Goal: Book appointment/travel/reservation

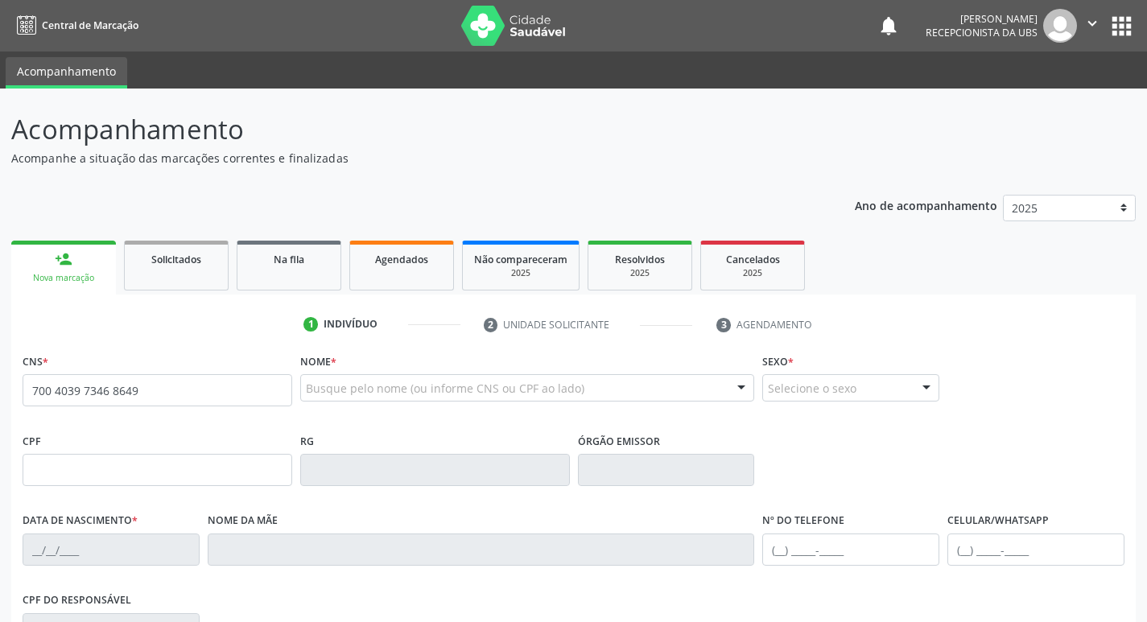
type input "700 4039 7346 8649"
type input "1[DATE]"
type input "[PERSON_NAME][GEOGRAPHIC_DATA]"
type input "[PHONE_NUMBER]"
type input "536"
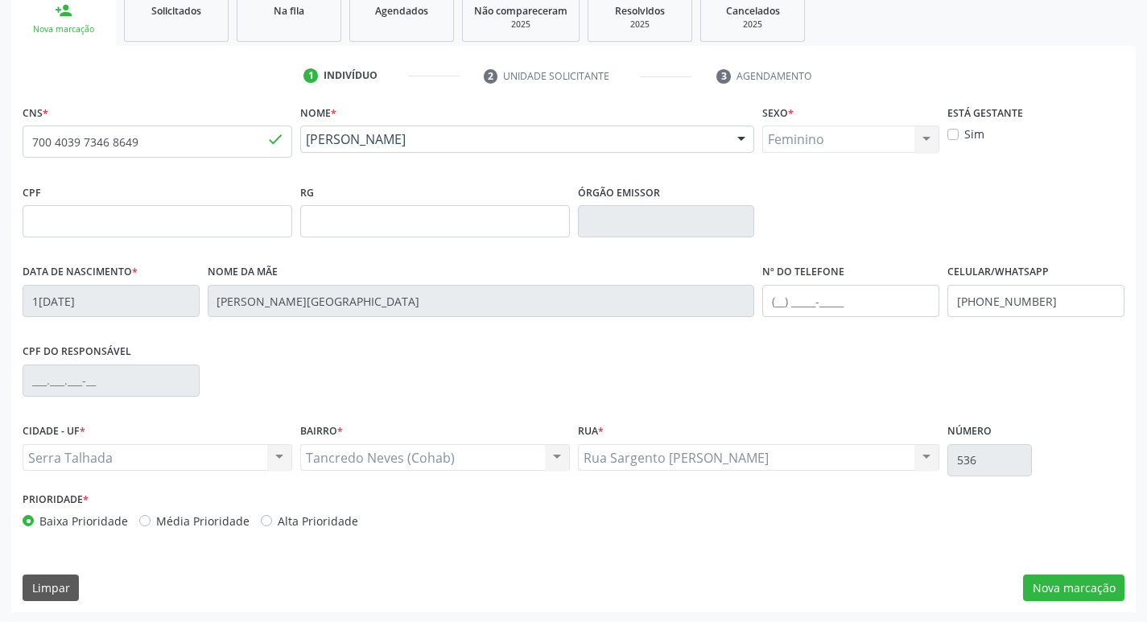
scroll to position [250, 0]
click at [904, 450] on div "Rua Sargento [PERSON_NAME] Rua Sargento [PERSON_NAME] resultado encontrado para…" at bounding box center [759, 456] width 362 height 27
click at [928, 452] on div "Rua Sargento [PERSON_NAME] Rua Sargento [PERSON_NAME] resultado encontrado para…" at bounding box center [759, 456] width 362 height 27
click at [1091, 581] on button "Nova marcação" at bounding box center [1073, 586] width 101 height 27
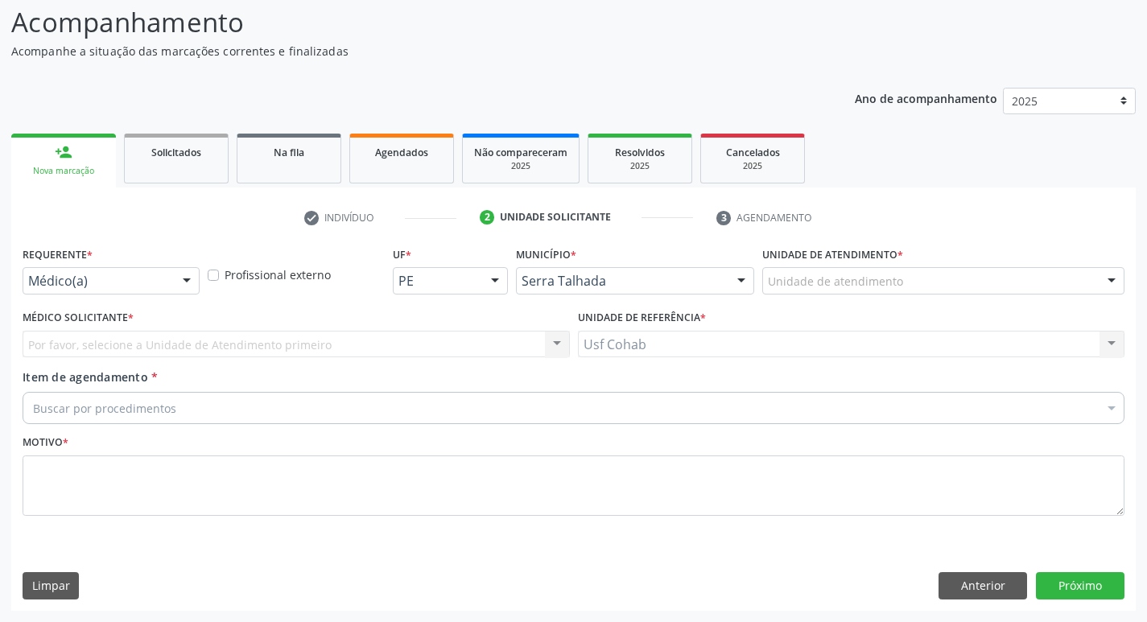
scroll to position [107, 0]
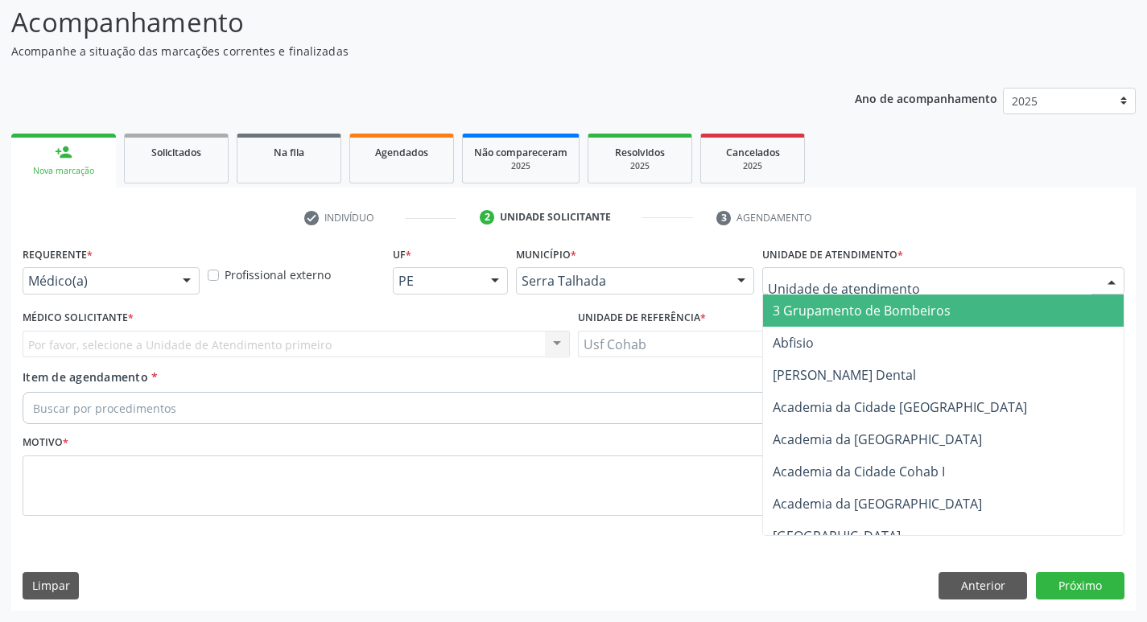
click at [936, 291] on div at bounding box center [943, 280] width 362 height 27
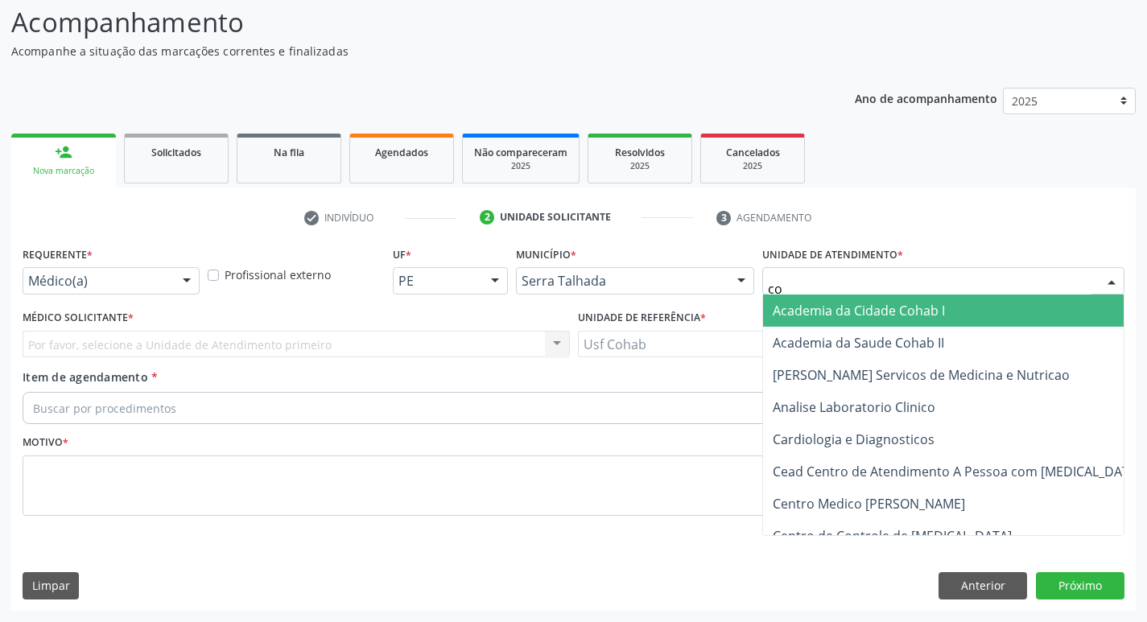
type input "coh"
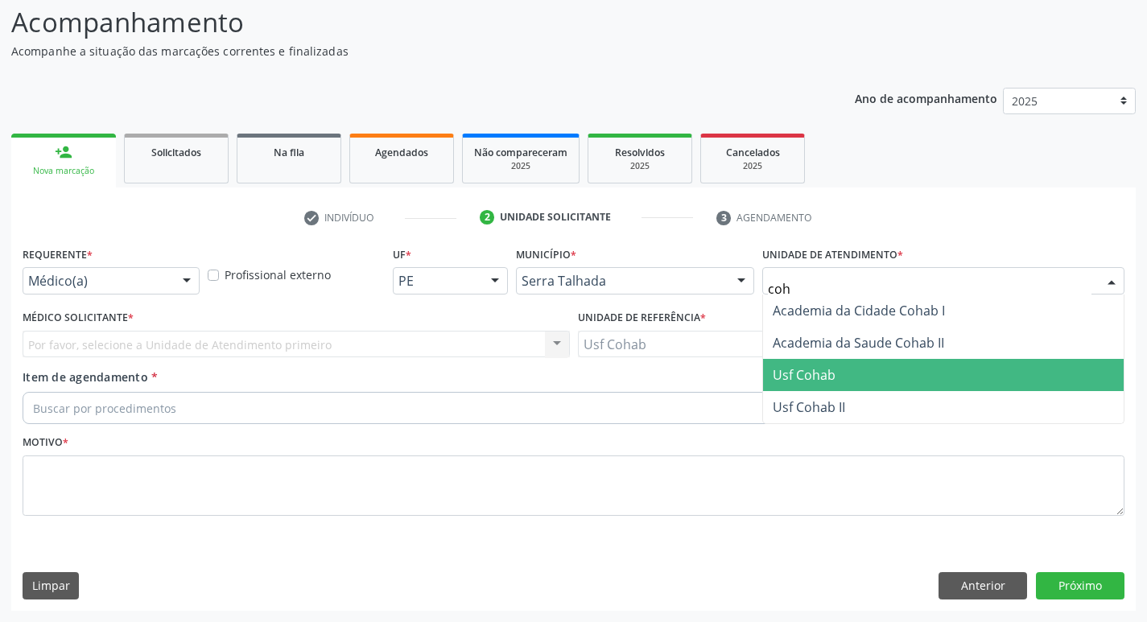
click at [830, 384] on span "Usf Cohab" at bounding box center [943, 375] width 361 height 32
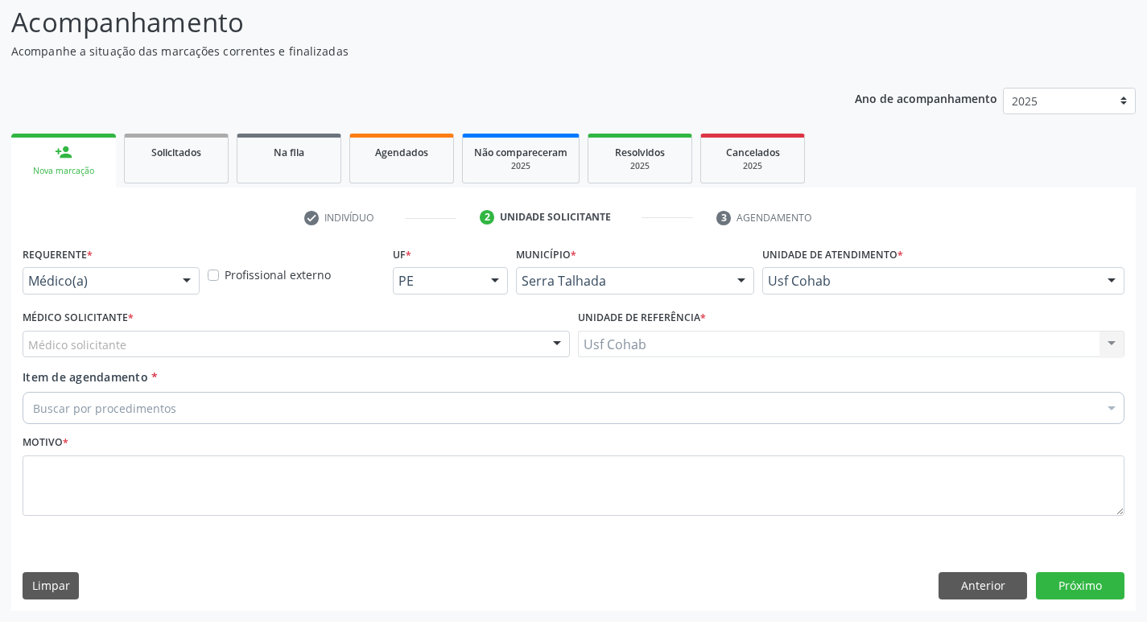
click at [352, 329] on div "Médico Solicitante * Médico solicitante [PERSON_NAME] Nenhum resultado encontra…" at bounding box center [297, 332] width 548 height 52
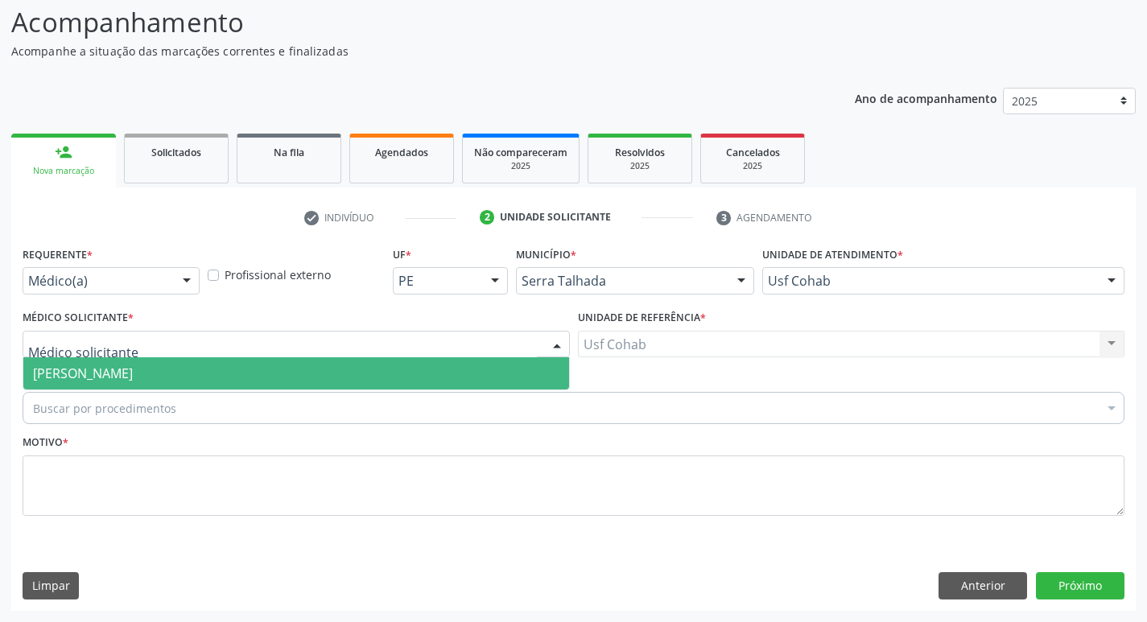
click at [342, 337] on div at bounding box center [297, 344] width 548 height 27
click at [318, 388] on span "[PERSON_NAME]" at bounding box center [296, 373] width 546 height 32
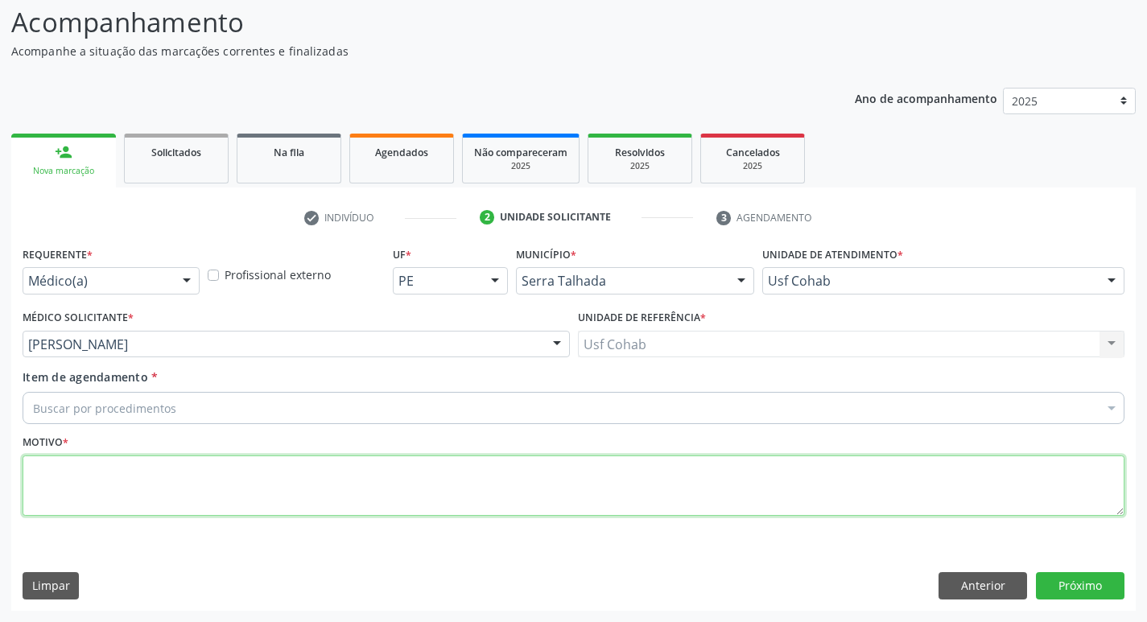
click at [232, 496] on textarea at bounding box center [574, 486] width 1102 height 61
type textarea "rastreio"
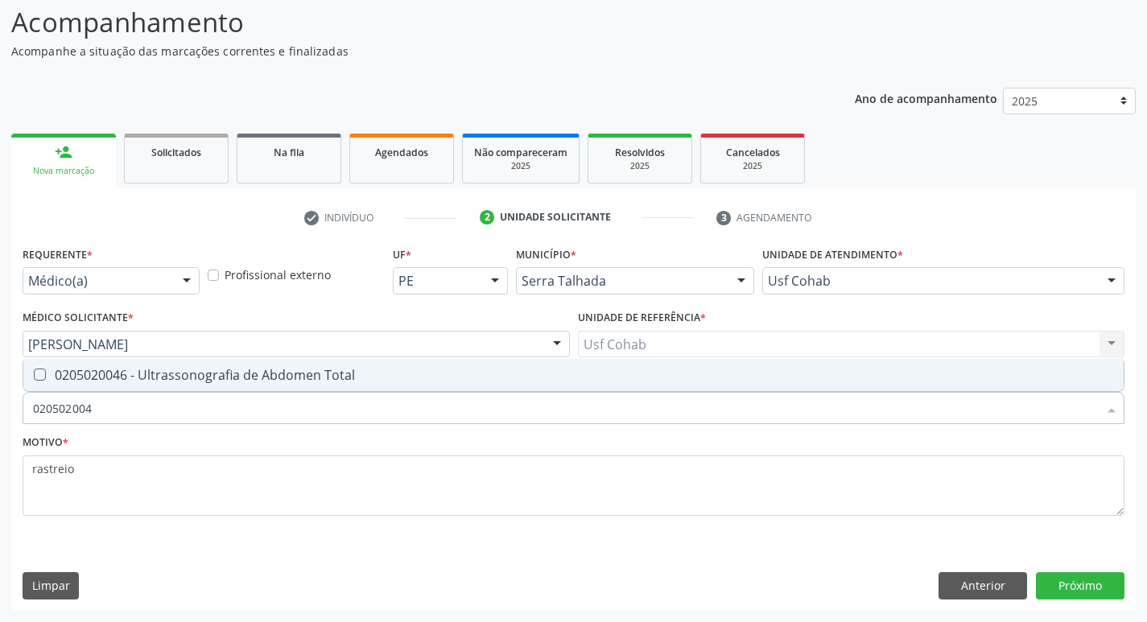
type input "0205020046"
click at [262, 378] on div "0205020046 - Ultrassonografia de Abdomen Total" at bounding box center [573, 375] width 1081 height 13
checkbox Total "true"
click at [1099, 591] on button "Próximo" at bounding box center [1080, 585] width 89 height 27
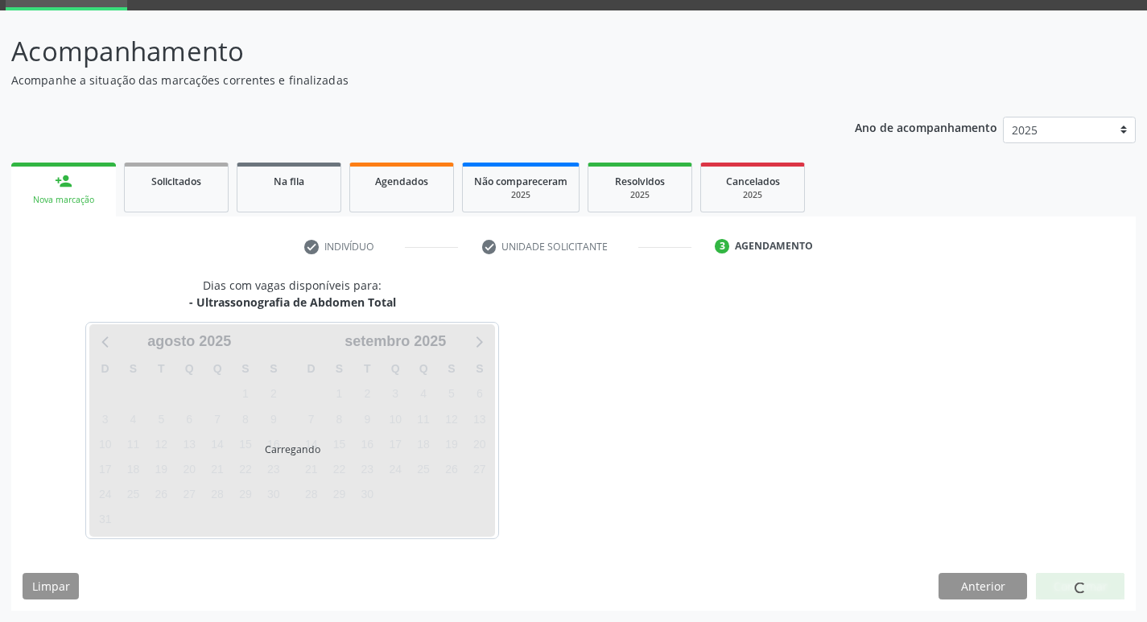
scroll to position [78, 0]
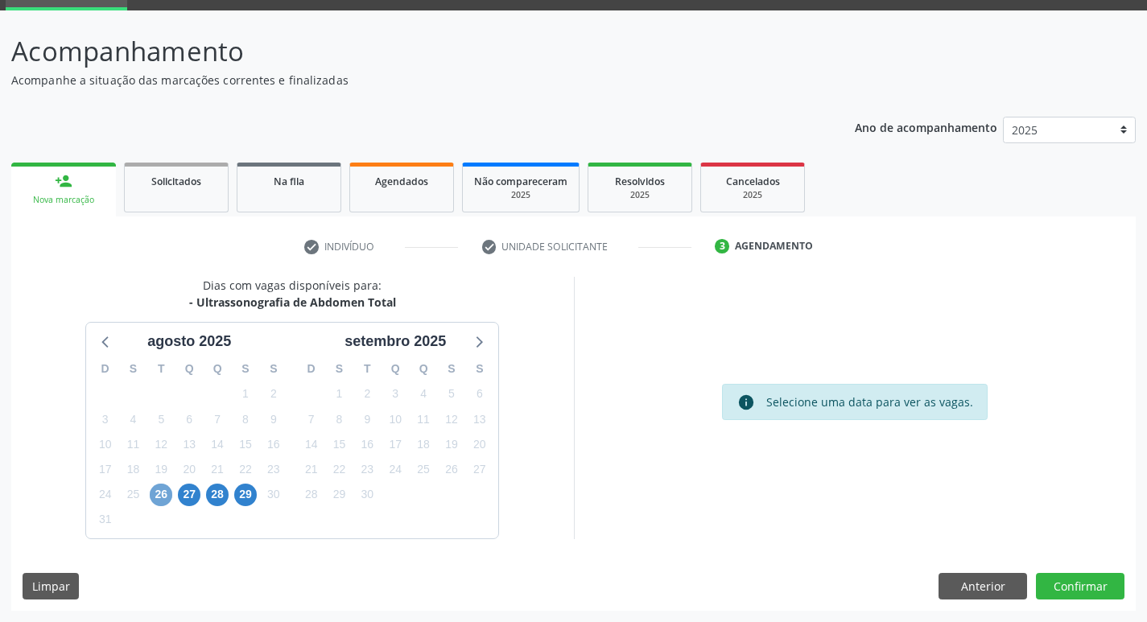
click at [167, 492] on span "26" at bounding box center [161, 495] width 23 height 23
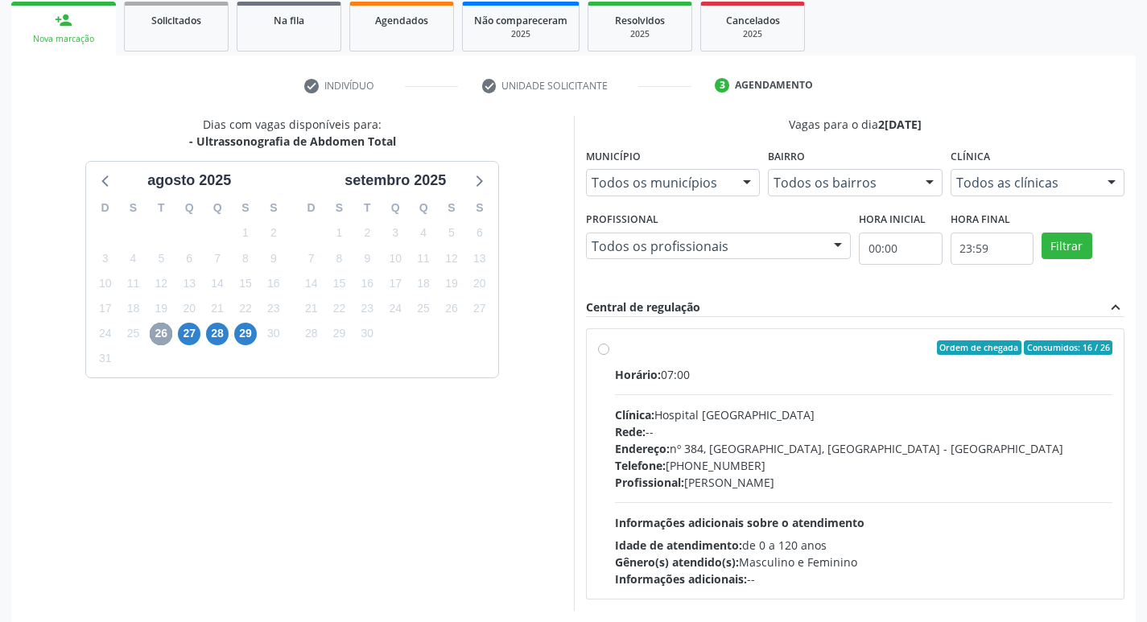
scroll to position [311, 0]
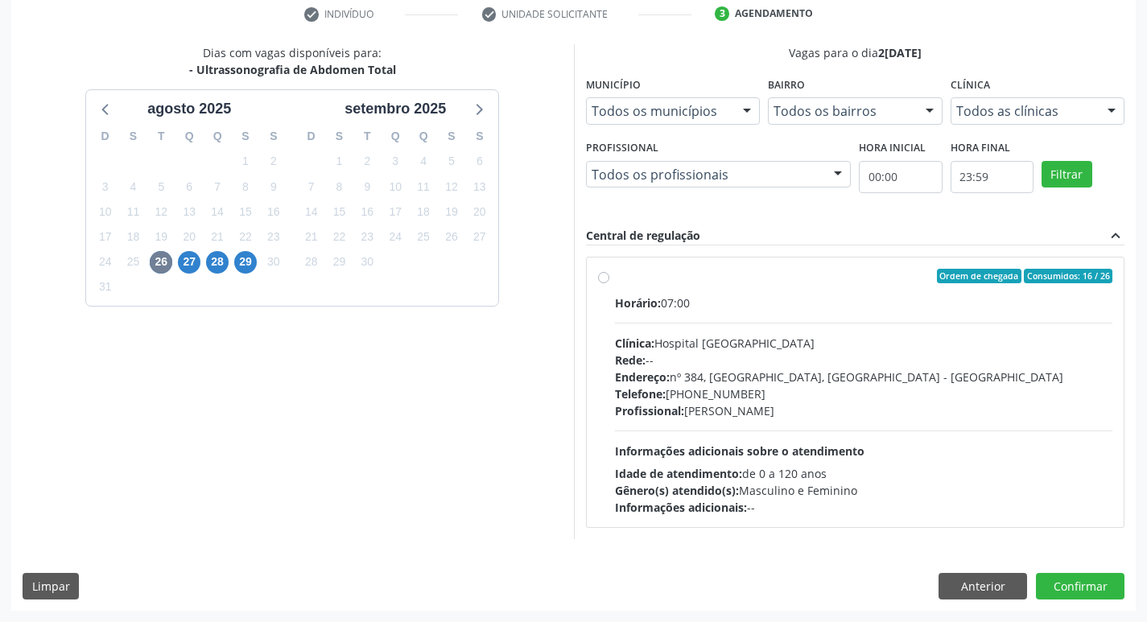
click at [605, 284] on div "Ordem de chegada Consumidos: 16 / 26 Horário: 07:00 Clínica: Hospital [GEOGRAPH…" at bounding box center [855, 392] width 515 height 247
radio input "true"
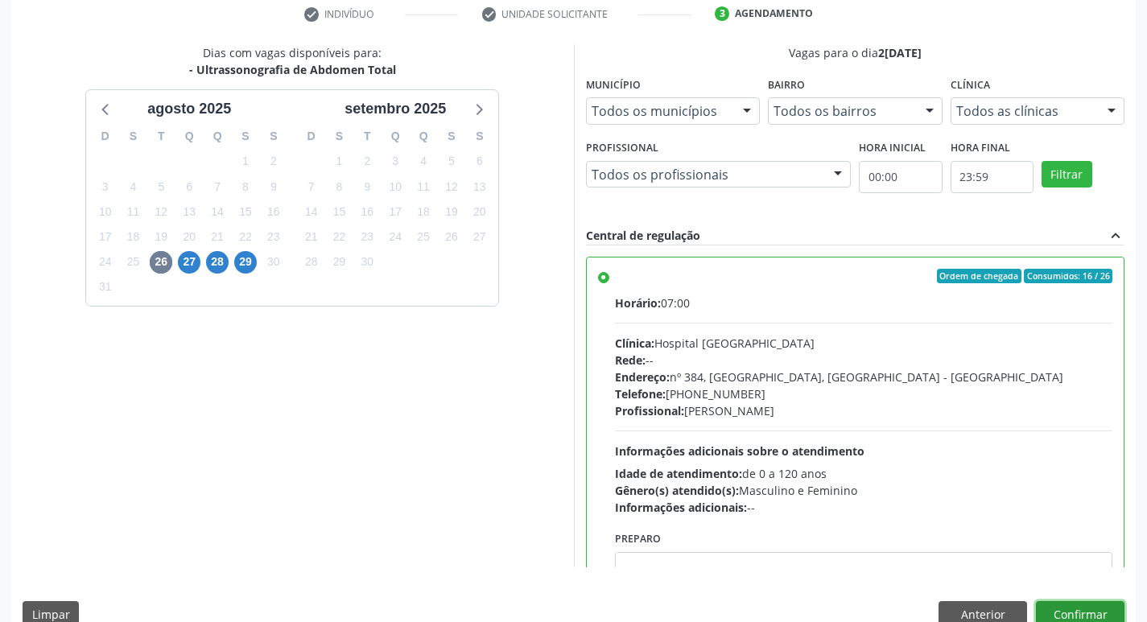
click at [1084, 607] on button "Confirmar" at bounding box center [1080, 614] width 89 height 27
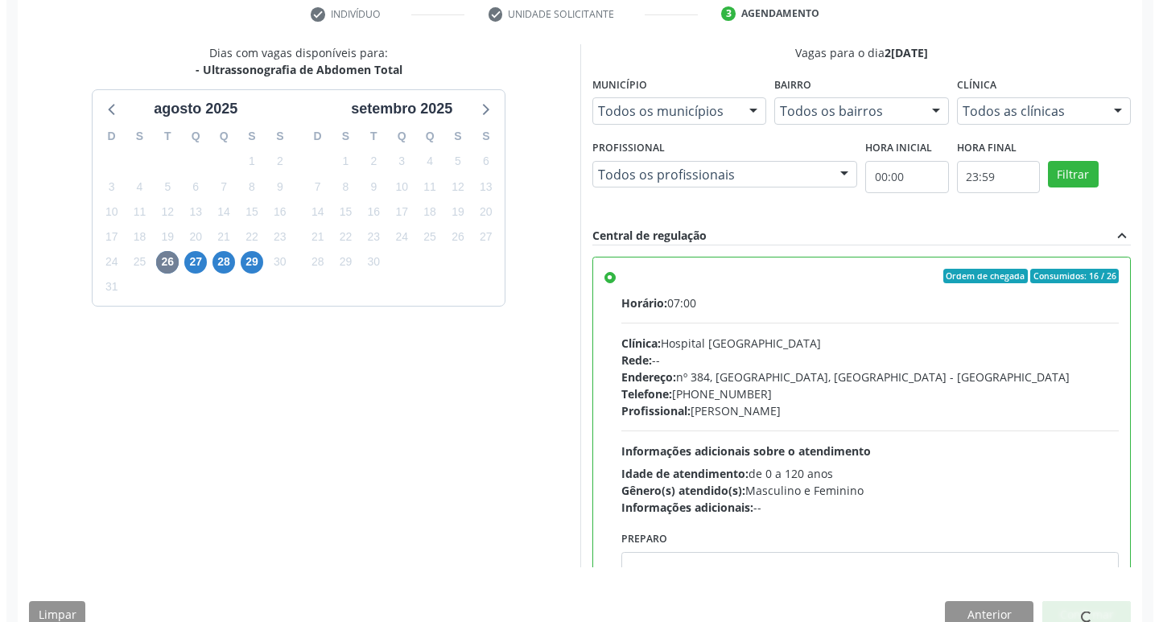
scroll to position [0, 0]
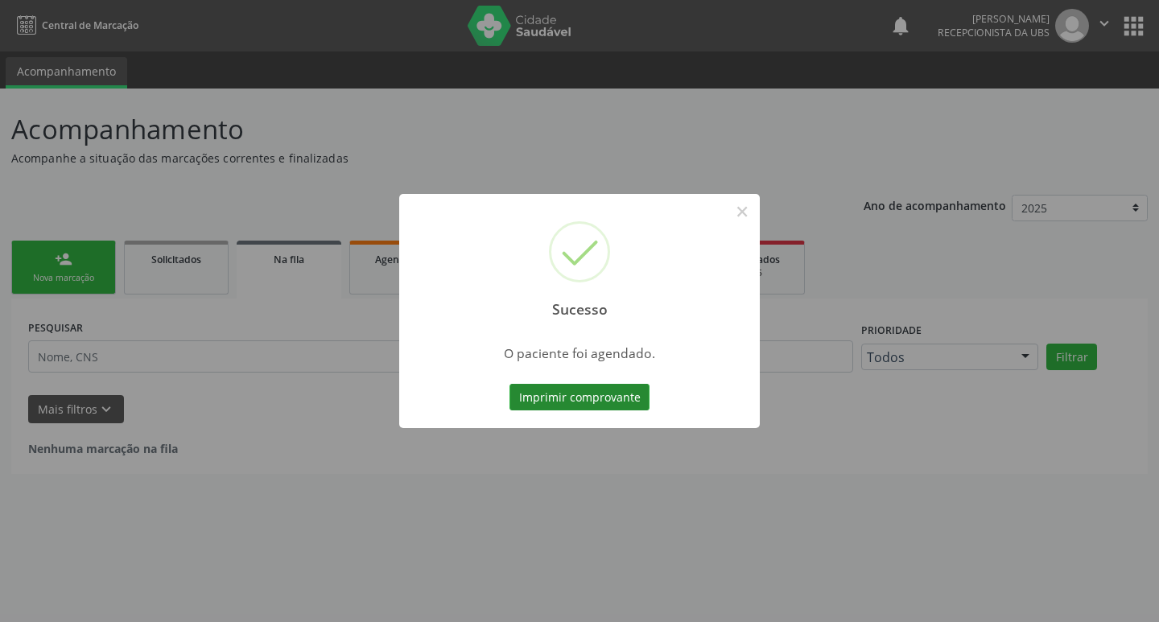
click at [560, 391] on button "Imprimir comprovante" at bounding box center [580, 397] width 140 height 27
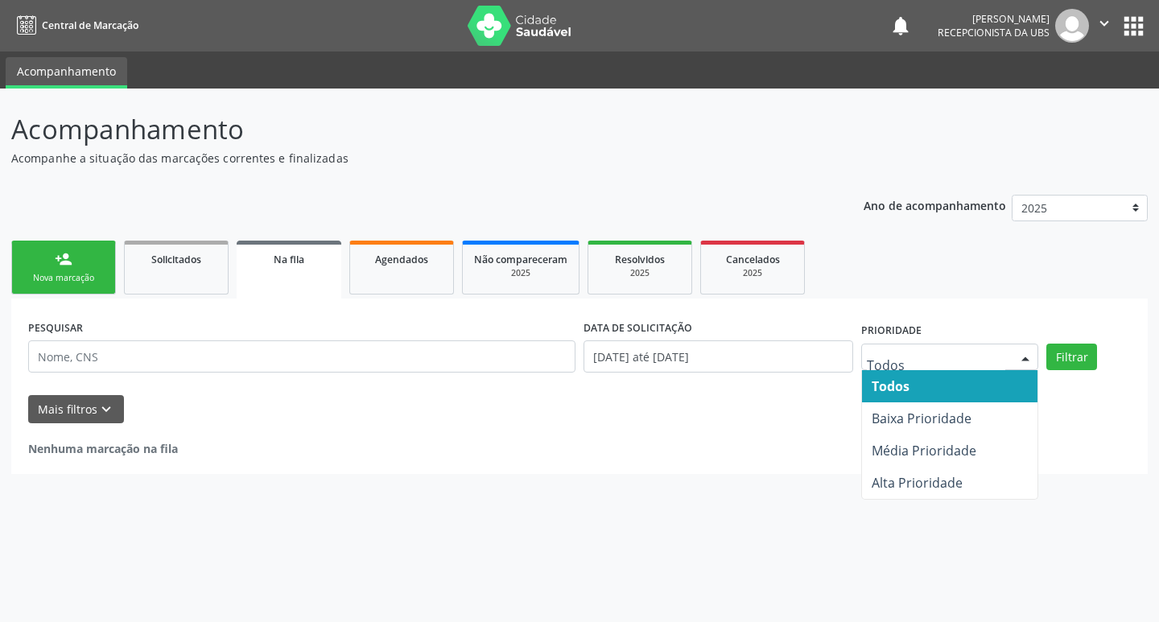
click at [1010, 358] on div "Todos Baixa Prioridade Média Prioridade Alta Prioridade Nenhum resultado encont…" at bounding box center [950, 357] width 177 height 27
click at [1009, 358] on div at bounding box center [950, 357] width 177 height 27
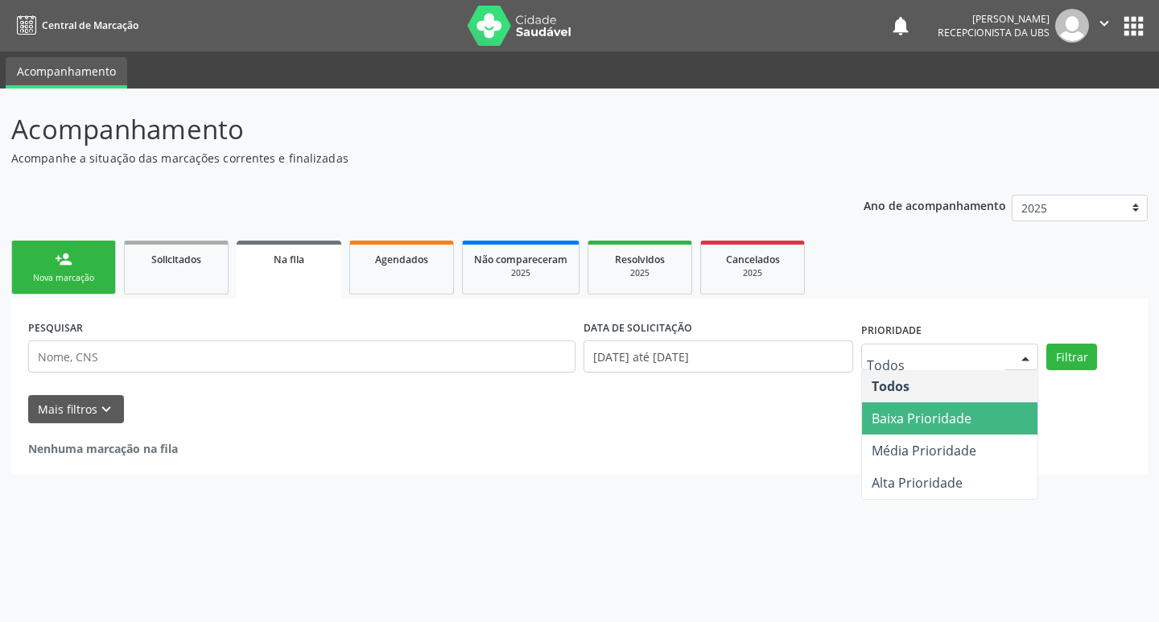
click at [854, 384] on div "DATA DE SOLICITAÇÃO 0[DATE] até 1[DATE]" at bounding box center [719, 350] width 278 height 68
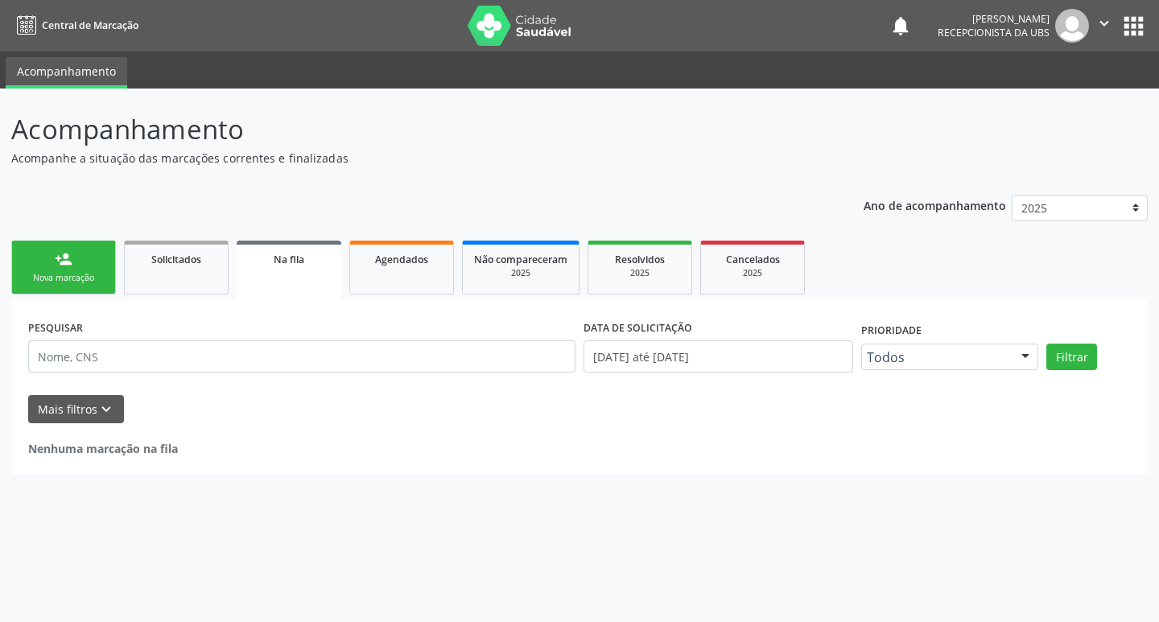
click at [662, 423] on div "Mais filtros keyboard_arrow_down" at bounding box center [579, 409] width 1111 height 28
